Goal: Find specific page/section: Find specific page/section

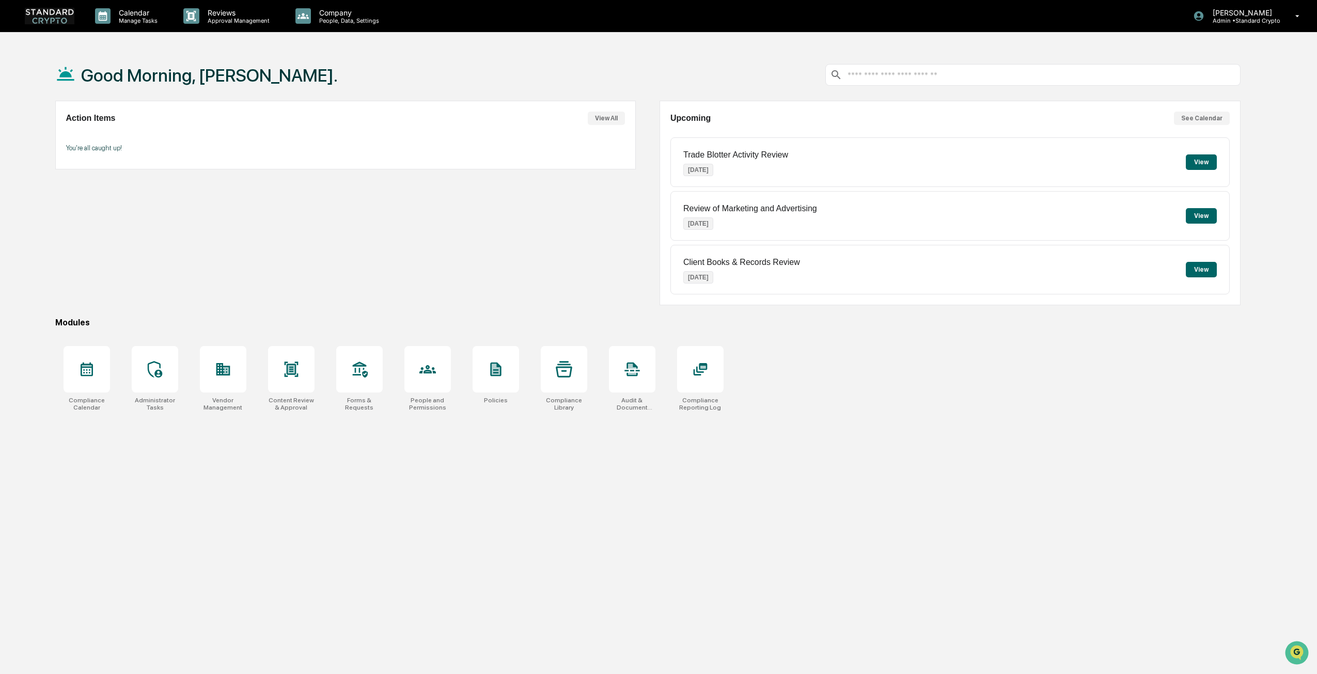
click at [768, 160] on div "Trade Blotter Activity Review Oct 1, 2025" at bounding box center [735, 162] width 105 height 40
click at [422, 237] on div "Action Items View All You're all caught up!" at bounding box center [345, 203] width 581 height 204
click at [175, 384] on div at bounding box center [155, 369] width 46 height 46
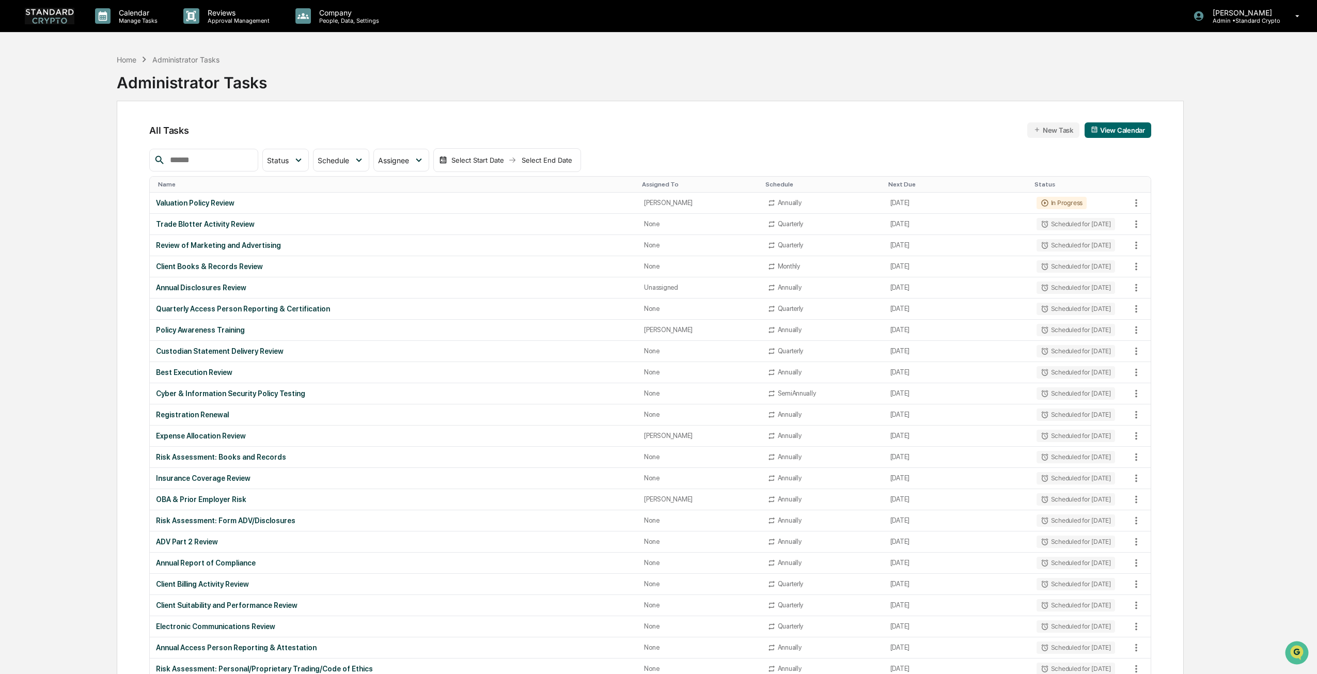
click at [67, 12] on img at bounding box center [50, 16] width 50 height 16
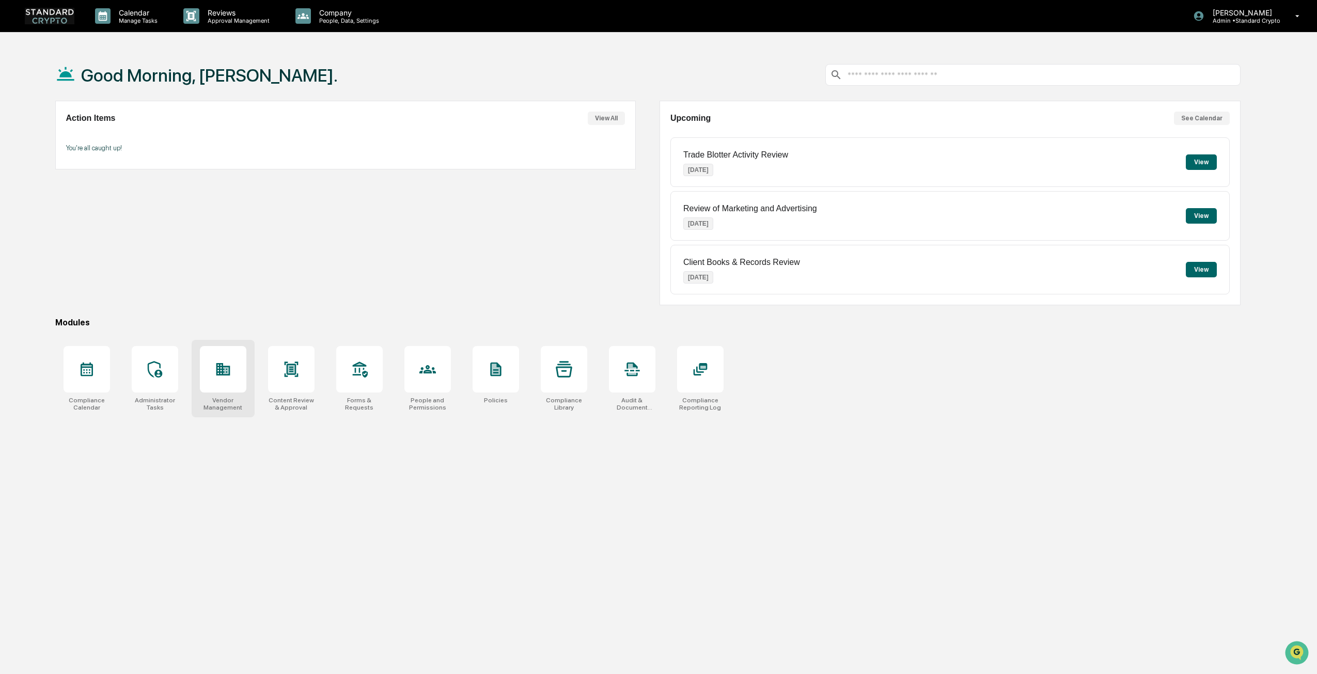
click at [224, 394] on div "Vendor Management" at bounding box center [223, 378] width 63 height 77
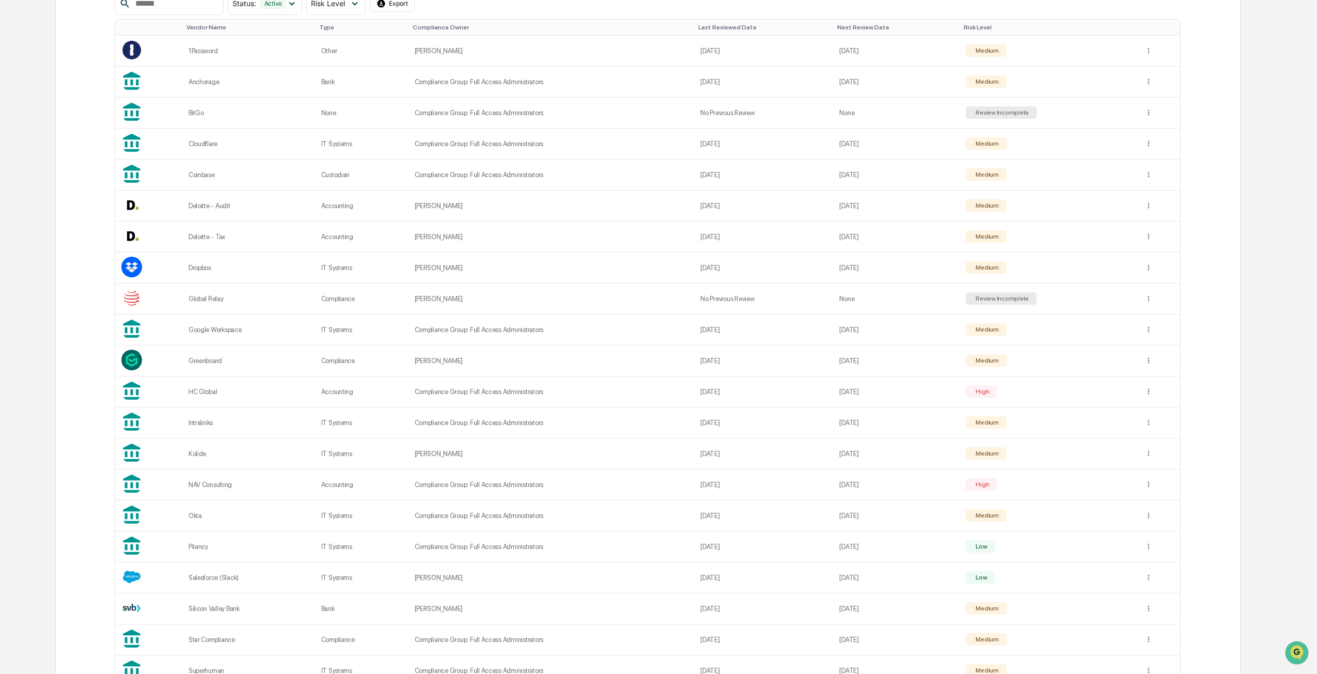
scroll to position [337, 0]
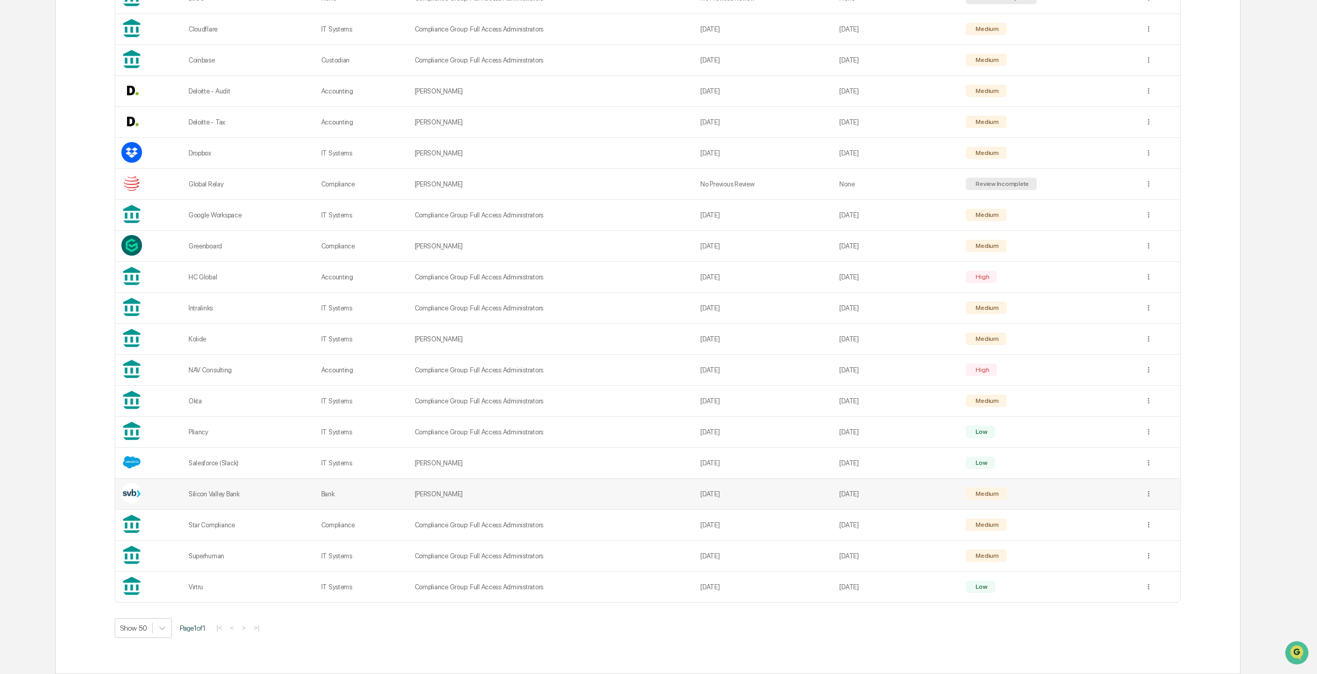
click at [299, 488] on td "Silicon Valley Bank" at bounding box center [248, 494] width 133 height 31
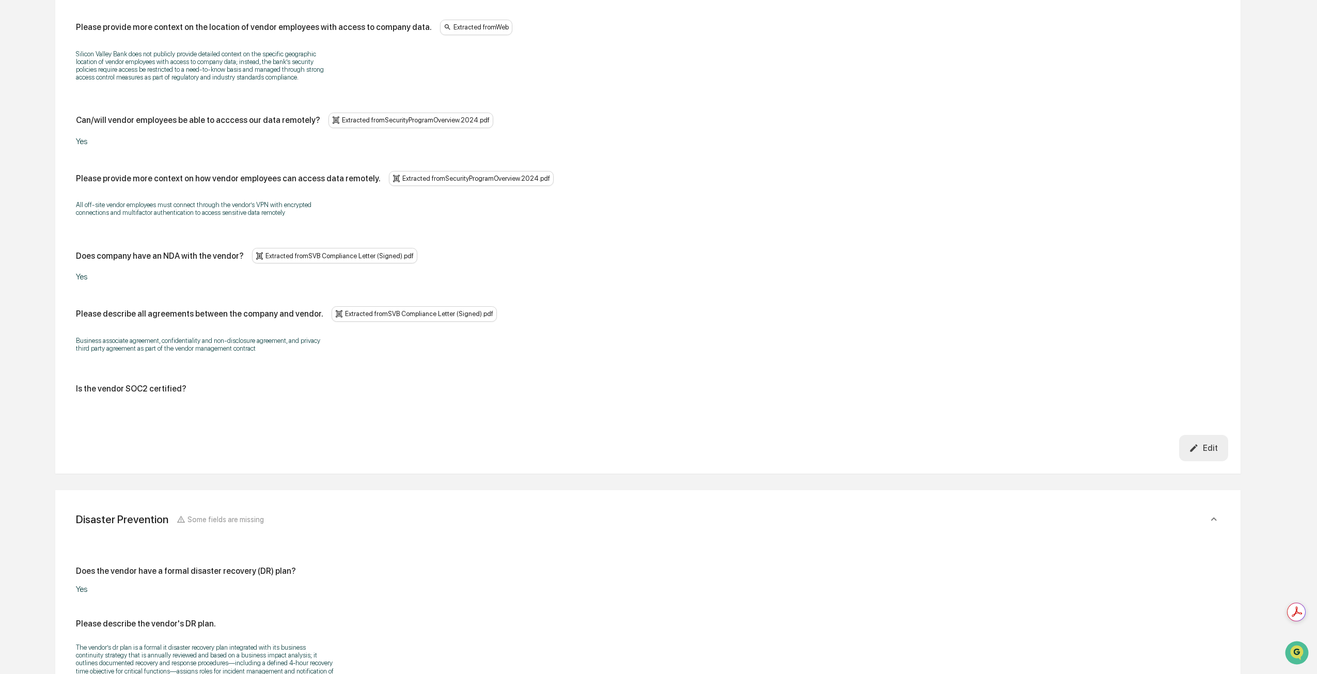
scroll to position [2195, 0]
